Goal: Task Accomplishment & Management: Manage account settings

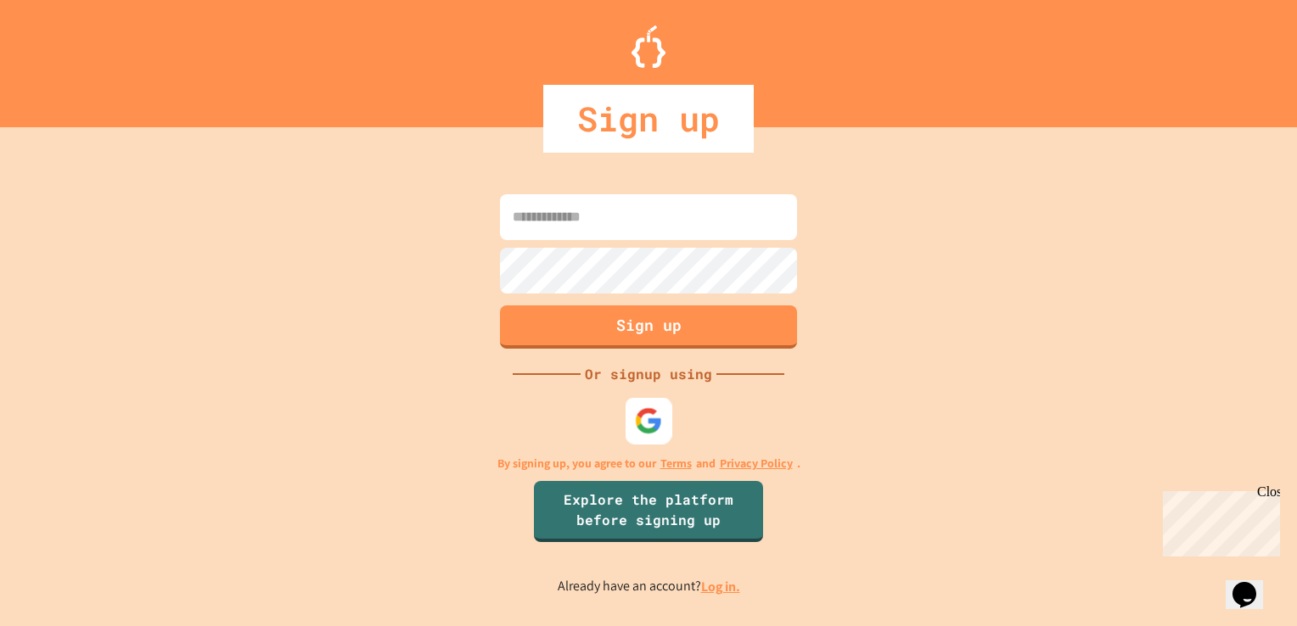
click at [643, 436] on div at bounding box center [648, 421] width 47 height 47
click at [711, 592] on link "Log in." at bounding box center [720, 587] width 39 height 18
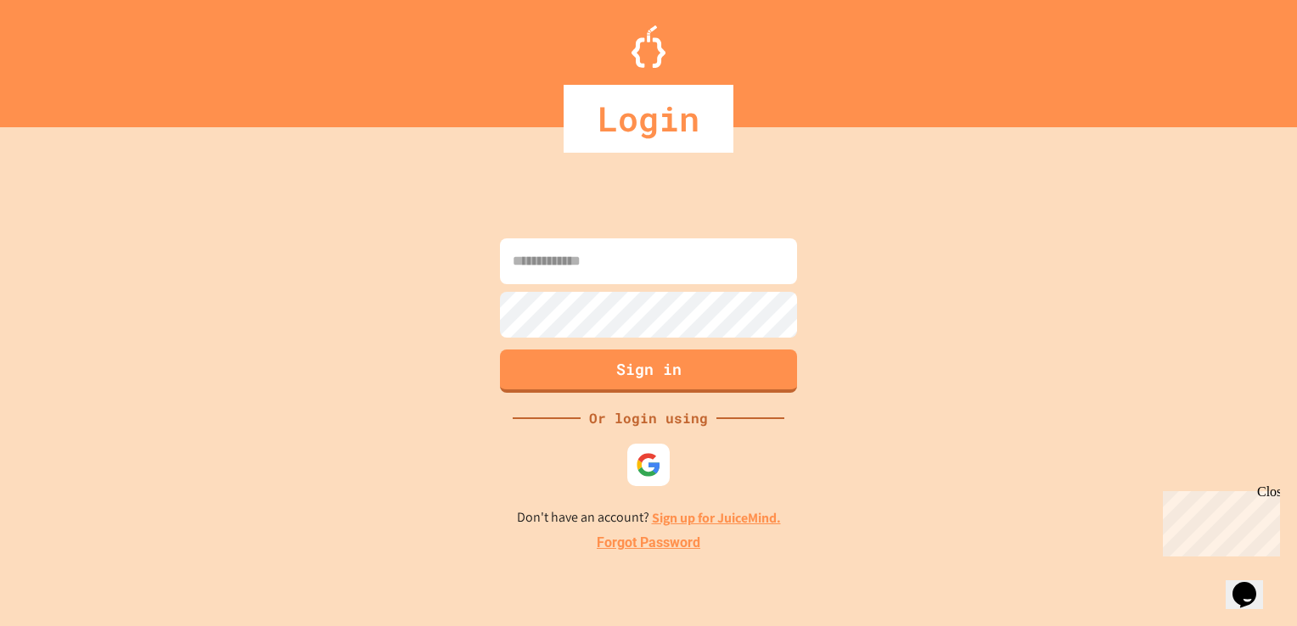
drag, startPoint x: 663, startPoint y: 233, endPoint x: 664, endPoint y: 261, distance: 28.9
click at [664, 261] on div "Sign in Or login using Don't have an account? Sign up for JuiceMind. Forgot Pas…" at bounding box center [648, 393] width 1297 height 465
click at [664, 261] on input at bounding box center [648, 261] width 297 height 46
type input "**********"
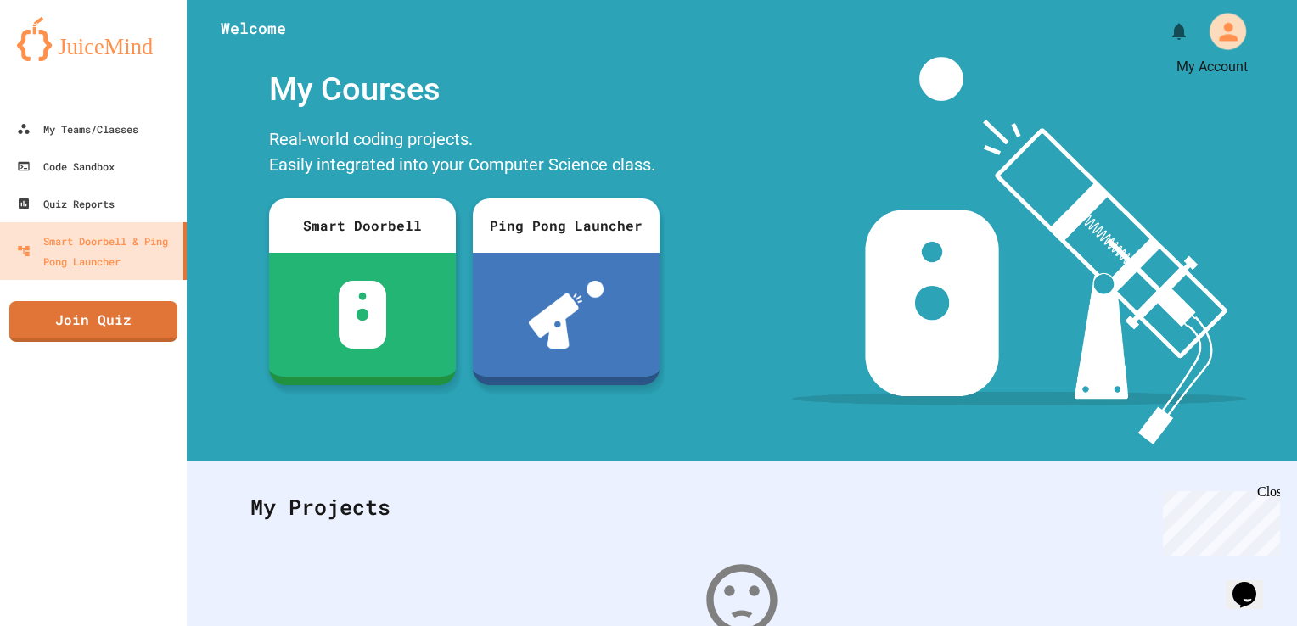
click at [1213, 19] on icon "My Account" at bounding box center [1226, 31] width 27 height 27
